Goal: Task Accomplishment & Management: Complete application form

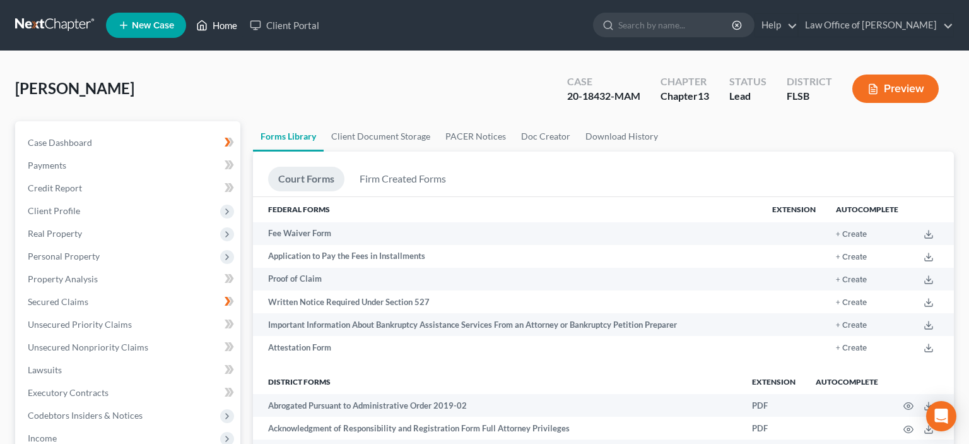
click at [223, 25] on link "Home" at bounding box center [217, 25] width 54 height 23
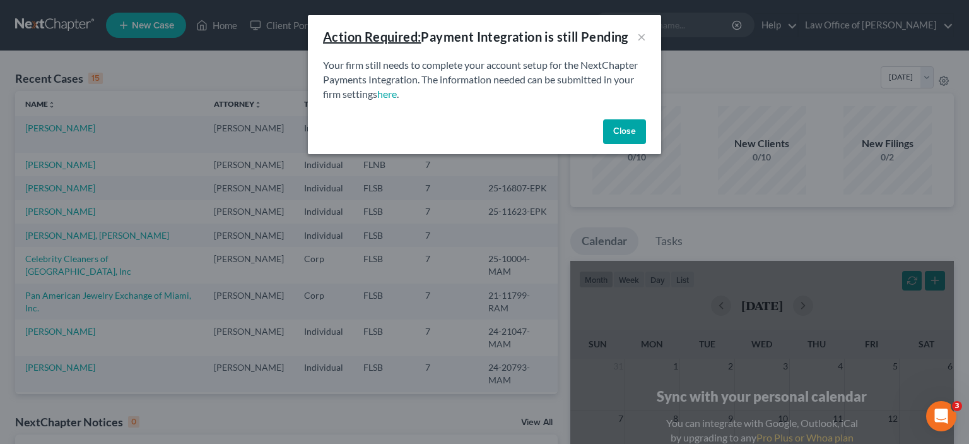
click at [618, 132] on button "Close" at bounding box center [624, 131] width 43 height 25
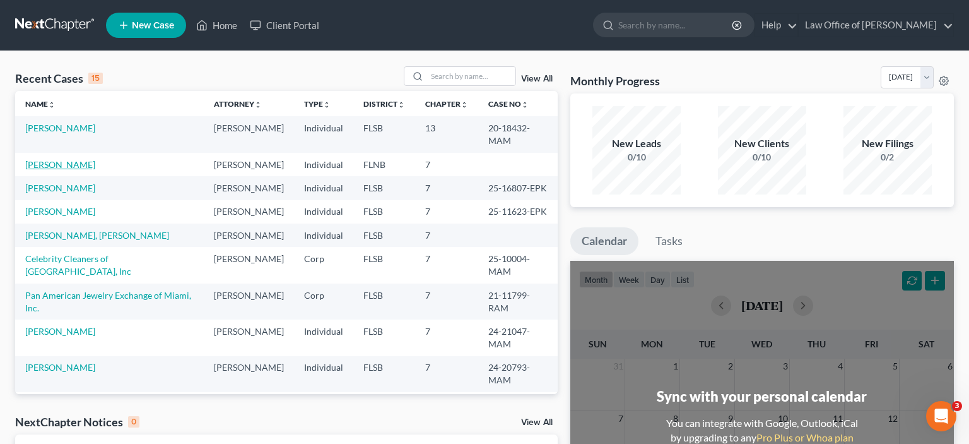
click at [76, 159] on link "[PERSON_NAME]" at bounding box center [60, 164] width 70 height 11
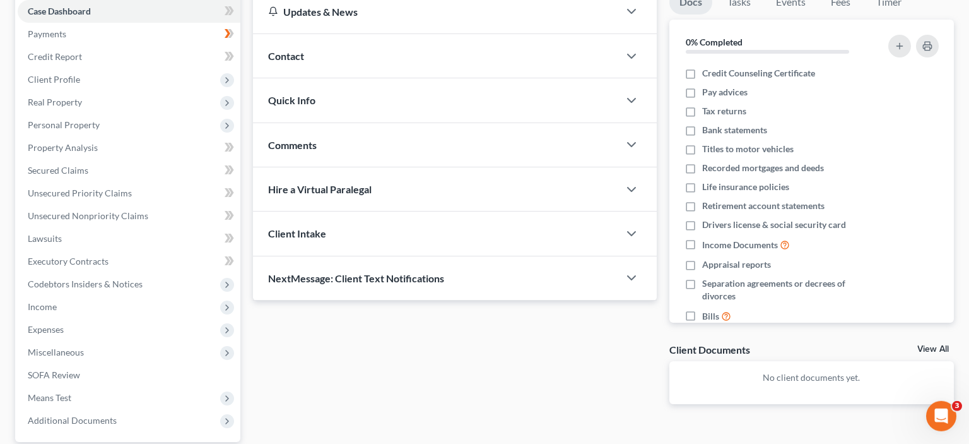
scroll to position [133, 0]
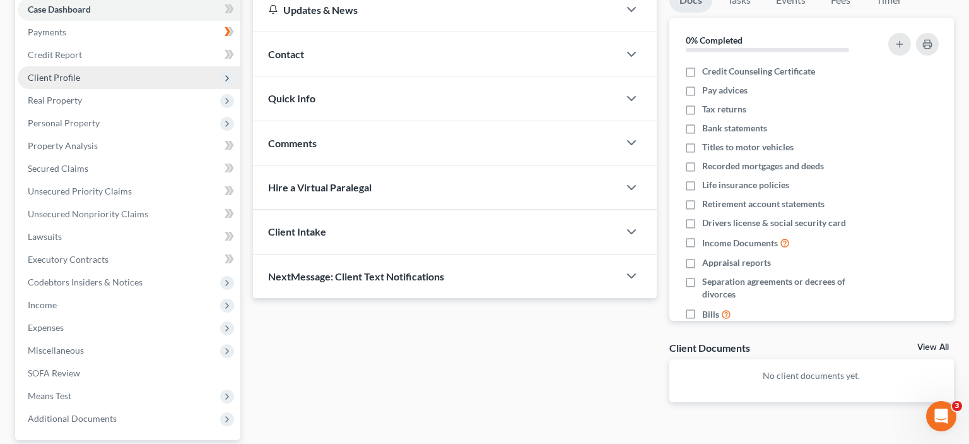
click at [70, 74] on span "Client Profile" at bounding box center [54, 77] width 52 height 11
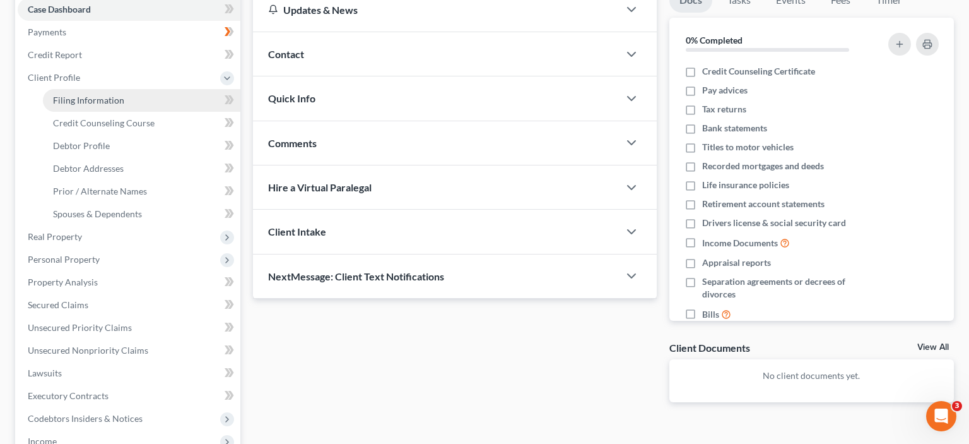
click at [88, 97] on span "Filing Information" at bounding box center [88, 100] width 71 height 11
select select "1"
select select "0"
select select "16"
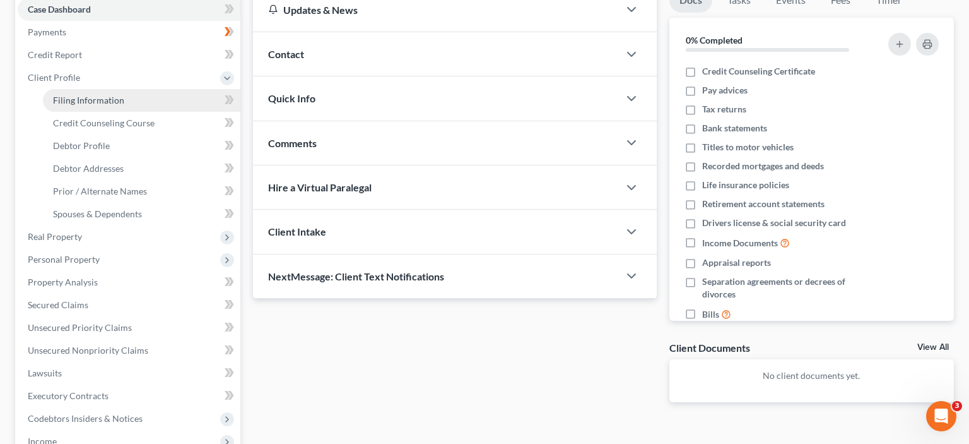
select select "0"
select select "9"
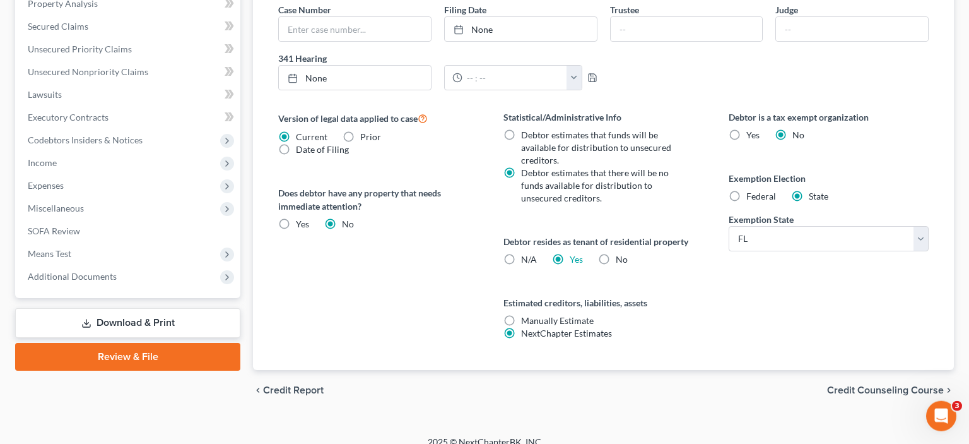
scroll to position [424, 0]
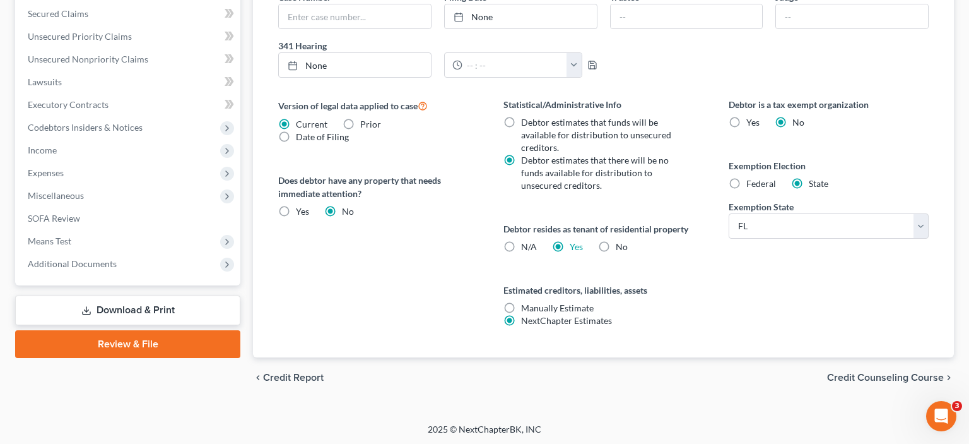
click at [898, 372] on span "Credit Counseling Course" at bounding box center [885, 377] width 117 height 10
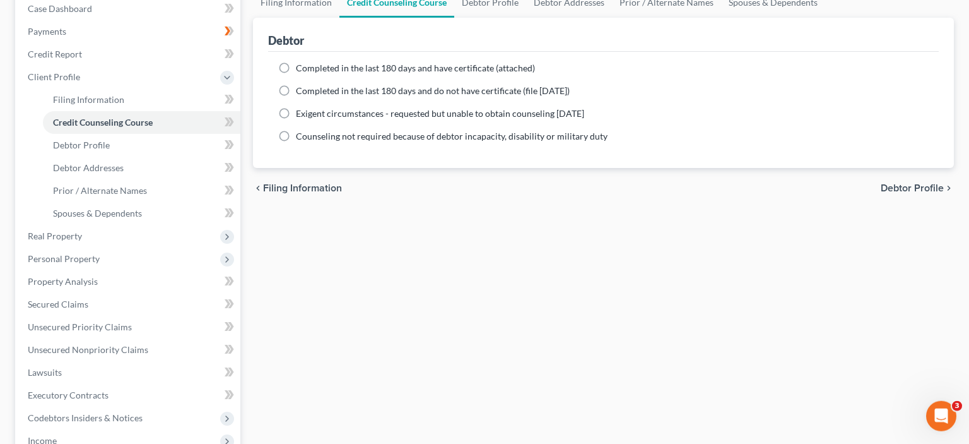
scroll to position [118, 0]
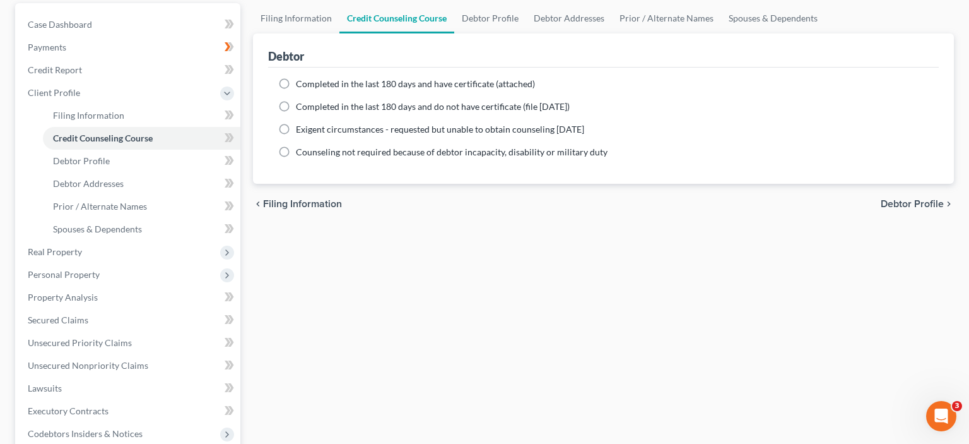
click at [296, 83] on label "Completed in the last 180 days and have certificate (attached)" at bounding box center [415, 84] width 239 height 13
click at [301, 83] on input "Completed in the last 180 days and have certificate (attached)" at bounding box center [305, 82] width 8 height 8
radio input "true"
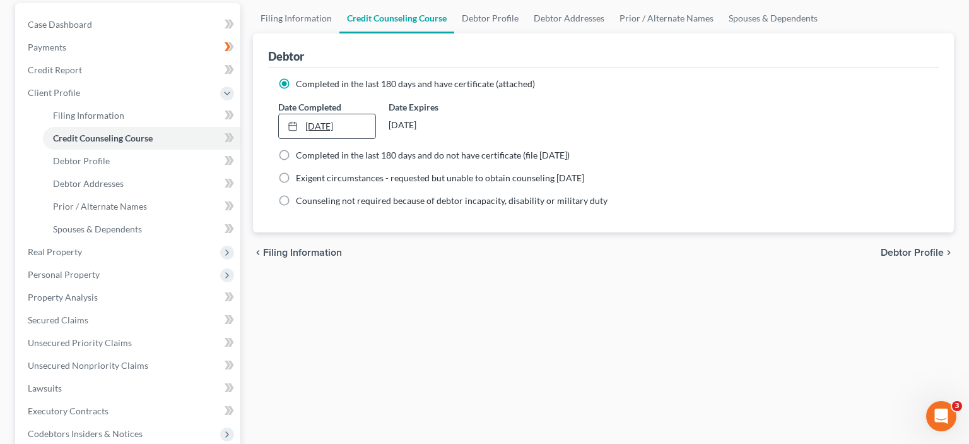
click at [322, 125] on link "[DATE]" at bounding box center [327, 126] width 97 height 24
click at [921, 249] on span "Debtor Profile" at bounding box center [912, 252] width 63 height 10
select select "0"
select select "1"
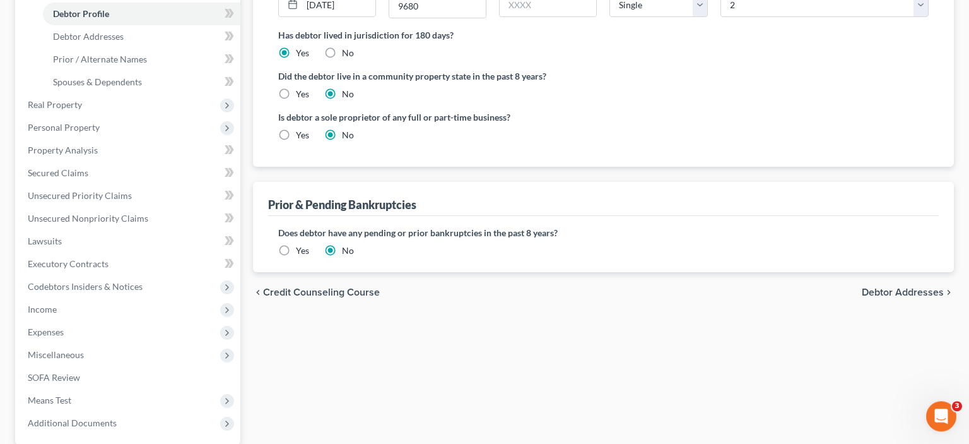
scroll to position [266, 0]
click at [912, 291] on span "Debtor Addresses" at bounding box center [903, 291] width 82 height 10
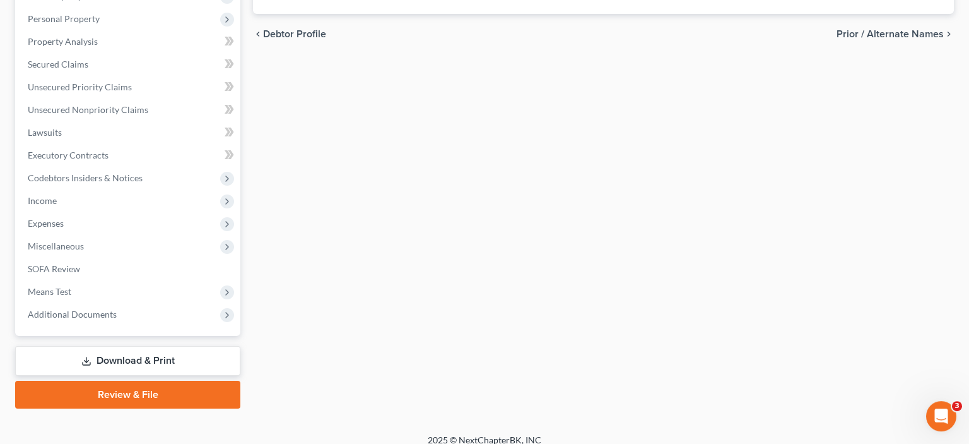
scroll to position [384, 0]
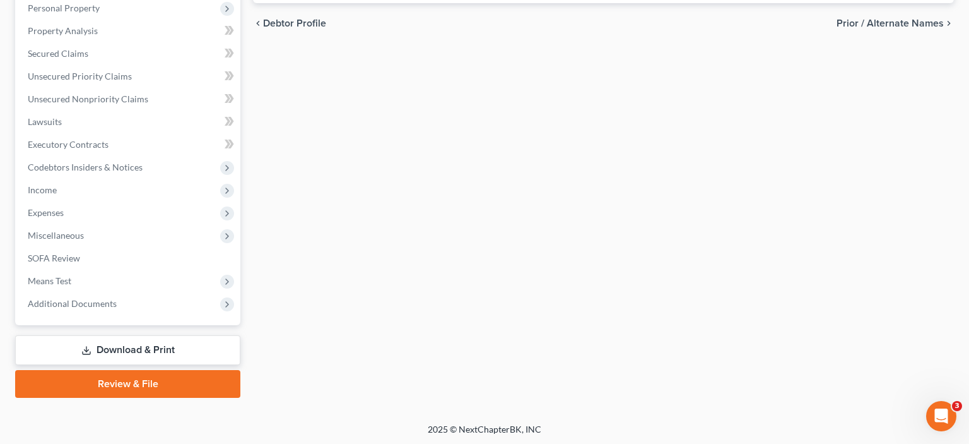
click at [178, 350] on link "Download & Print" at bounding box center [127, 350] width 225 height 30
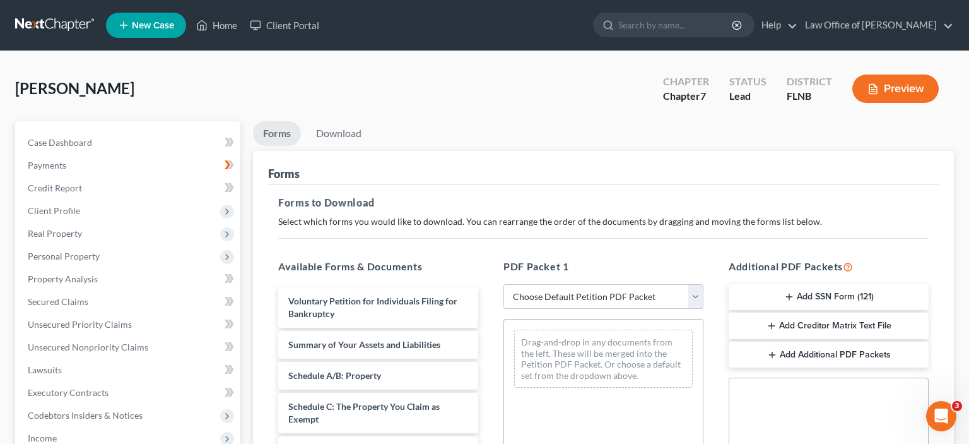
click at [503, 284] on select "Choose Default Petition PDF Packet Complete Bankruptcy Petition (all forms and …" at bounding box center [603, 296] width 200 height 25
select select "0"
click option "Complete Bankruptcy Petition (all forms and schedules)" at bounding box center [0, 0] width 0 height 0
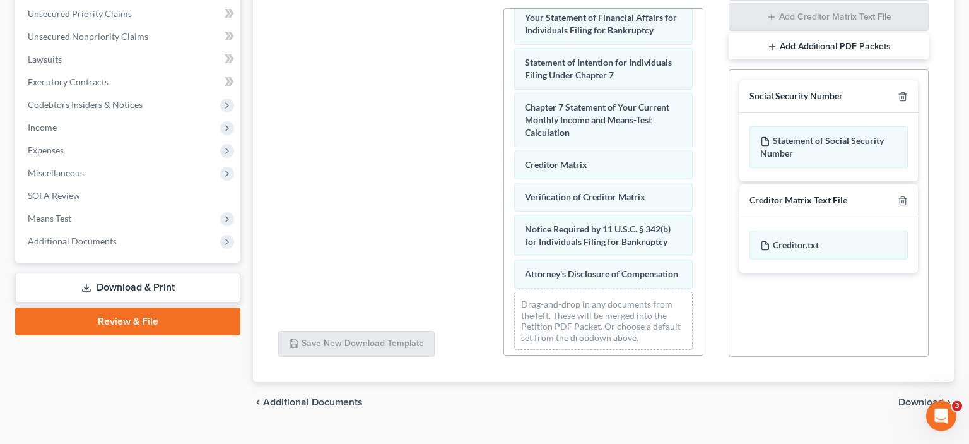
scroll to position [336, 0]
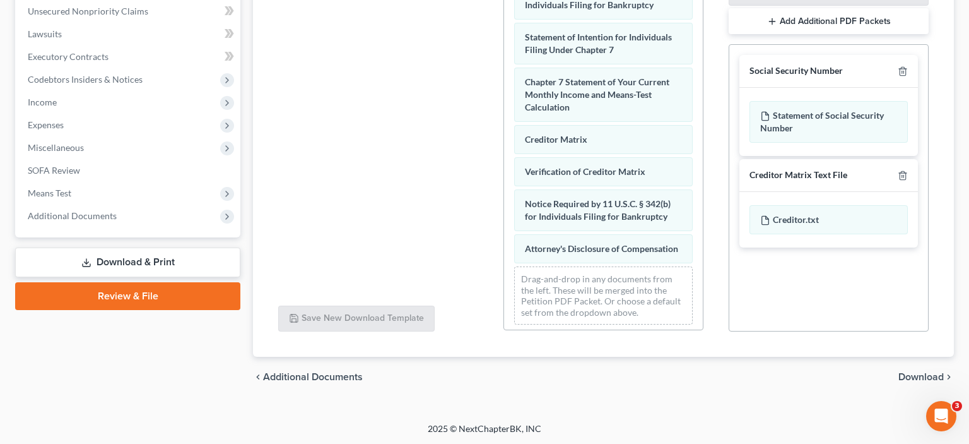
click at [917, 374] on span "Download" at bounding box center [920, 377] width 45 height 10
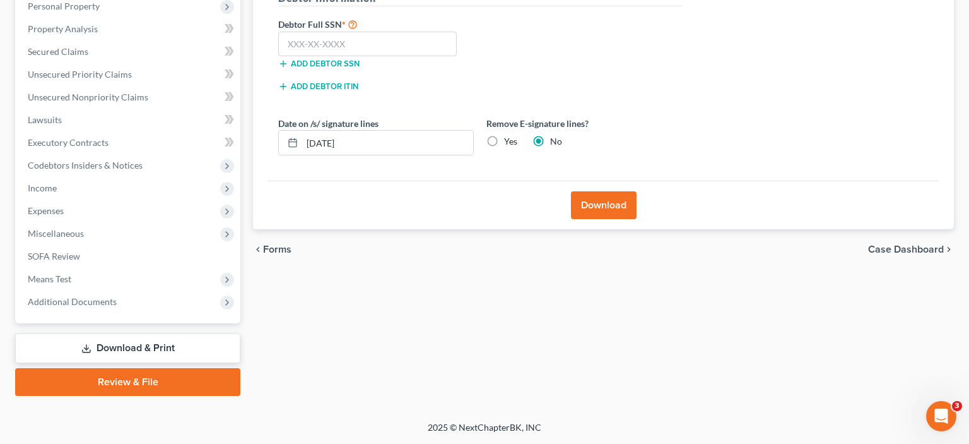
scroll to position [248, 0]
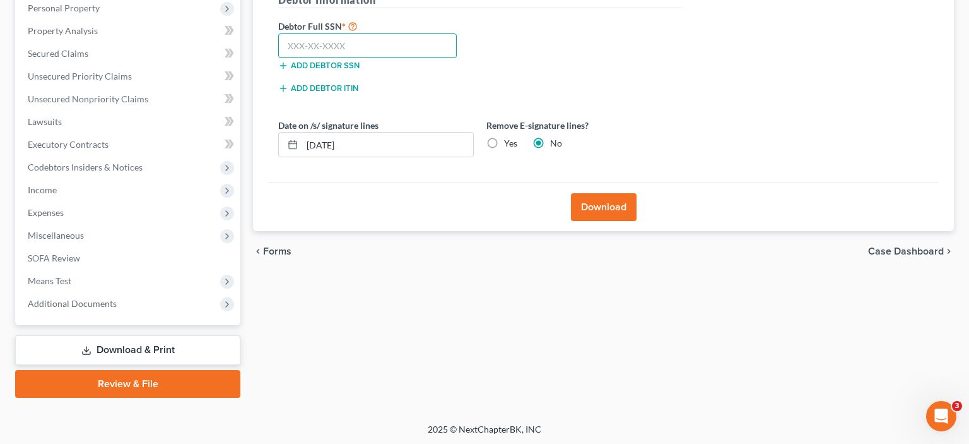
drag, startPoint x: 351, startPoint y: 46, endPoint x: 256, endPoint y: 49, distance: 96.0
click at [278, 49] on input "text" at bounding box center [367, 45] width 179 height 25
type input "258-67-9680"
click at [584, 202] on button "Download" at bounding box center [604, 207] width 66 height 28
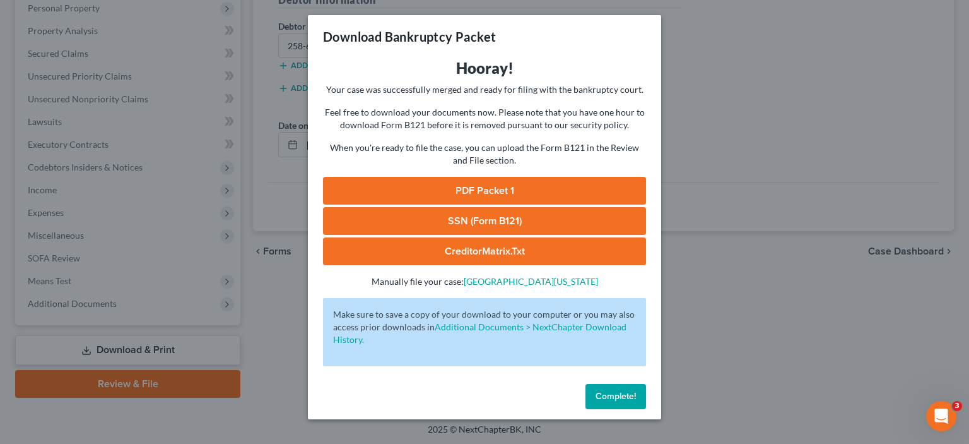
click at [491, 188] on link "PDF Packet 1" at bounding box center [484, 191] width 323 height 28
